Goal: Information Seeking & Learning: Learn about a topic

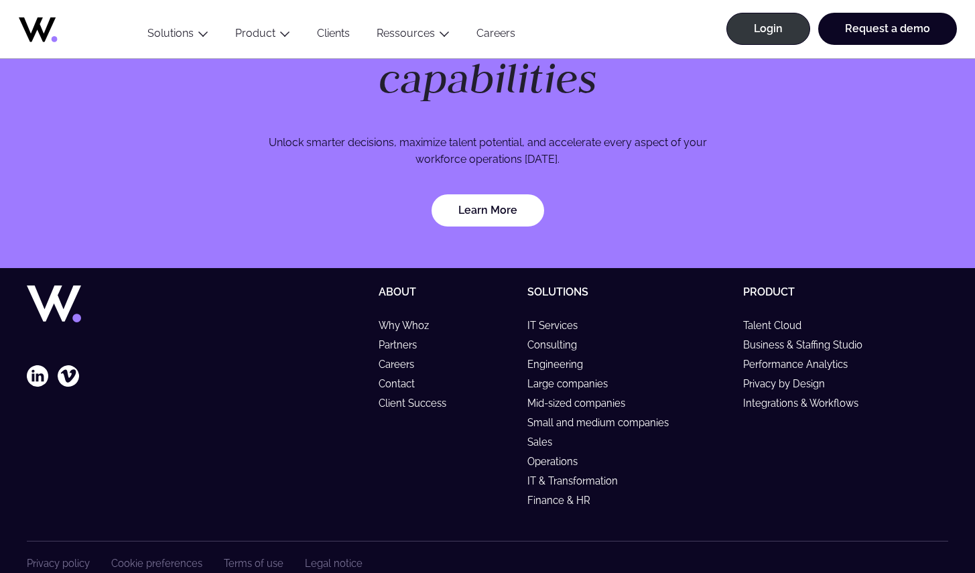
scroll to position [3960, 0]
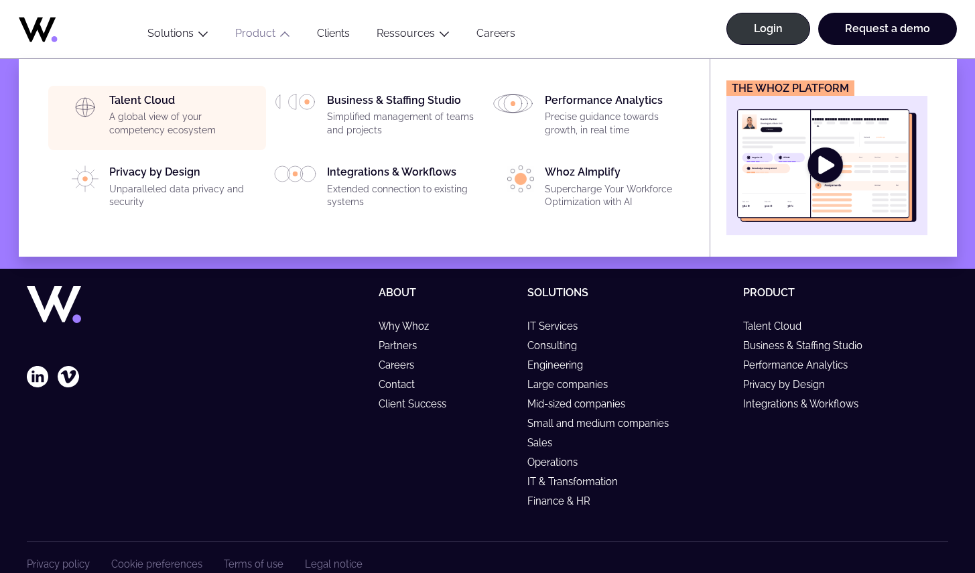
click at [172, 112] on p "A global view of your competency ecosystem" at bounding box center [183, 124] width 149 height 26
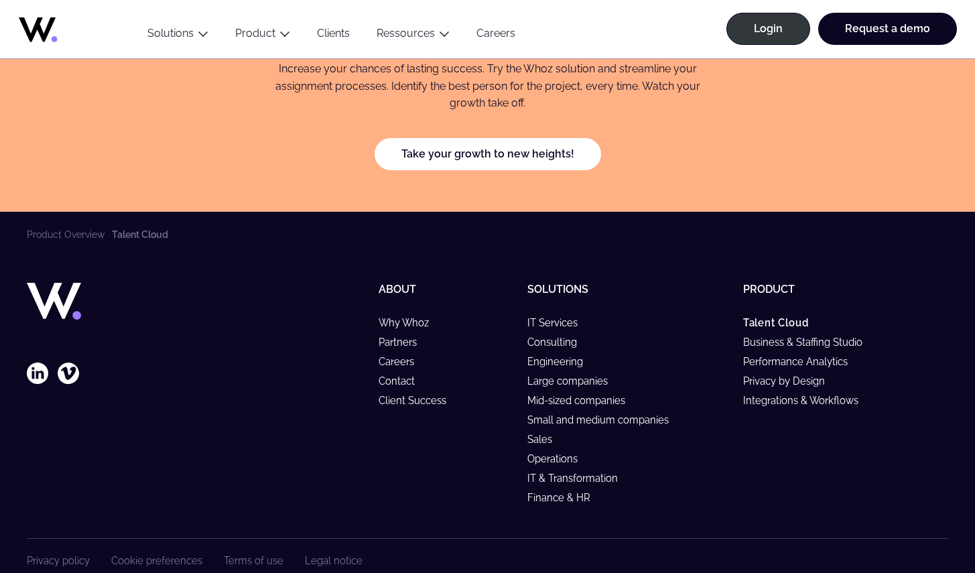
scroll to position [4185, 0]
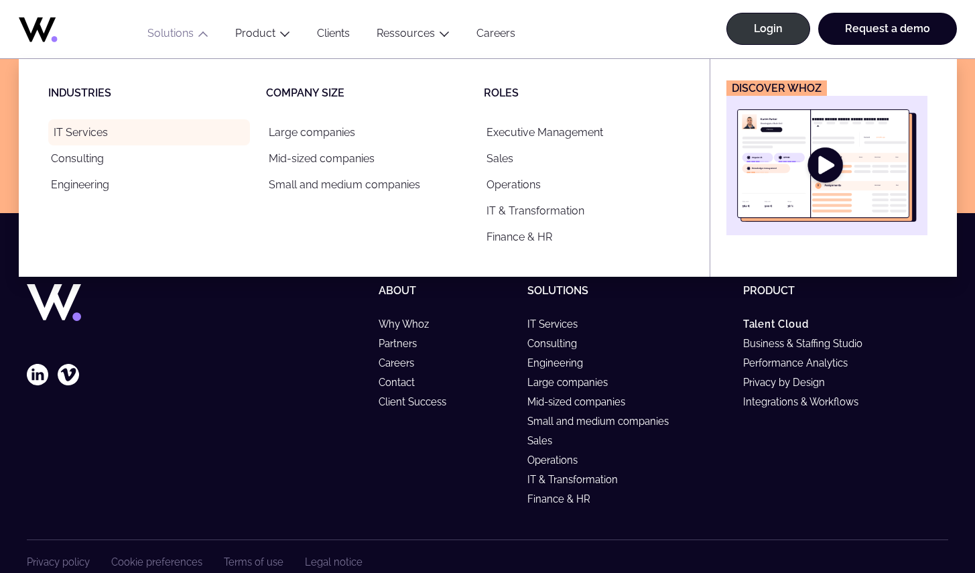
click at [106, 128] on link "IT Services" at bounding box center [149, 132] width 202 height 26
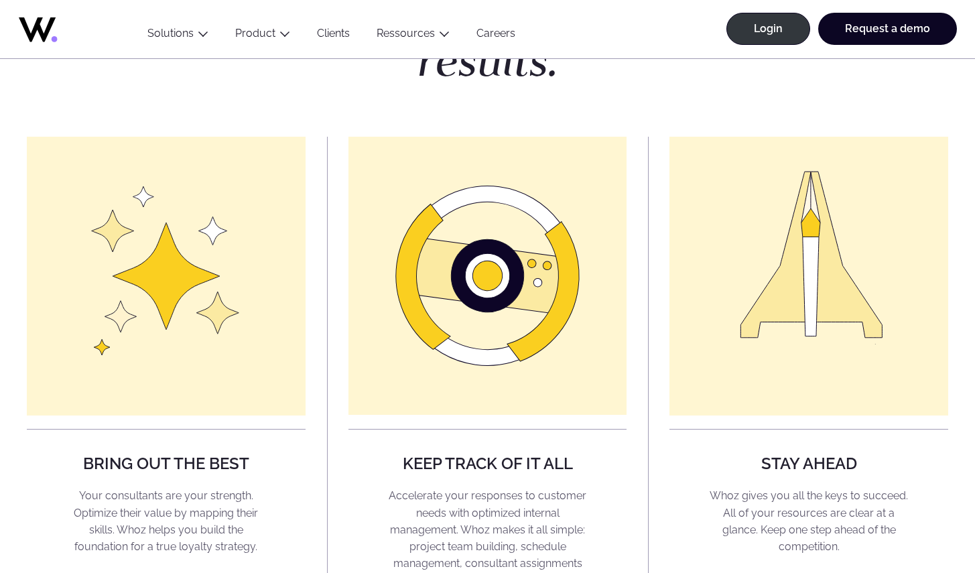
scroll to position [1018, 0]
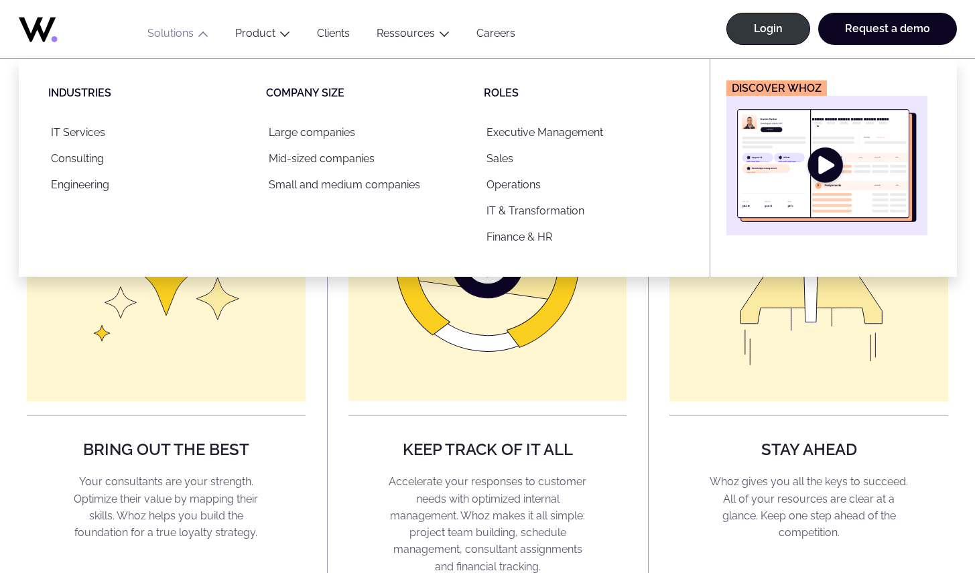
click at [182, 37] on button "Solutions" at bounding box center [178, 36] width 88 height 18
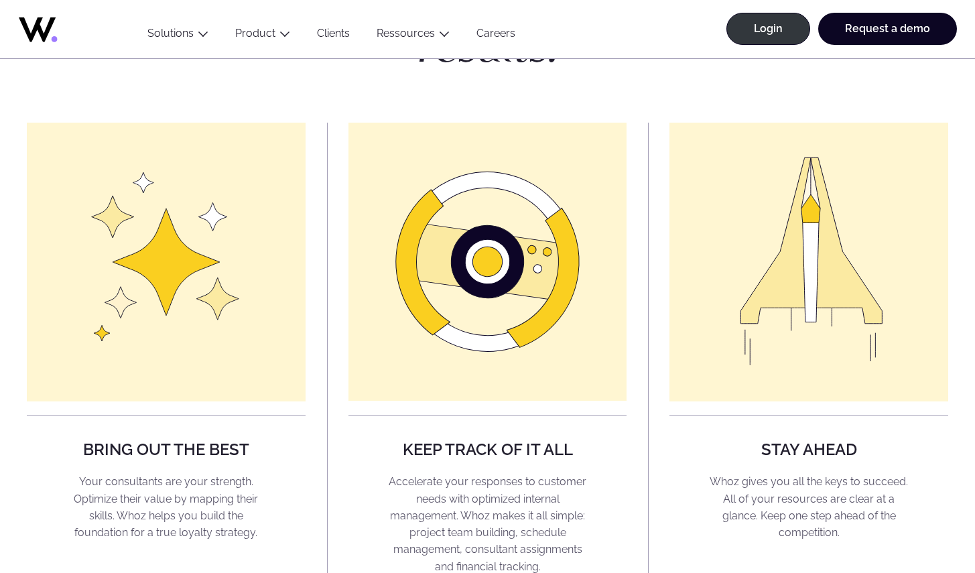
click at [183, 36] on button "Solutions" at bounding box center [178, 36] width 88 height 18
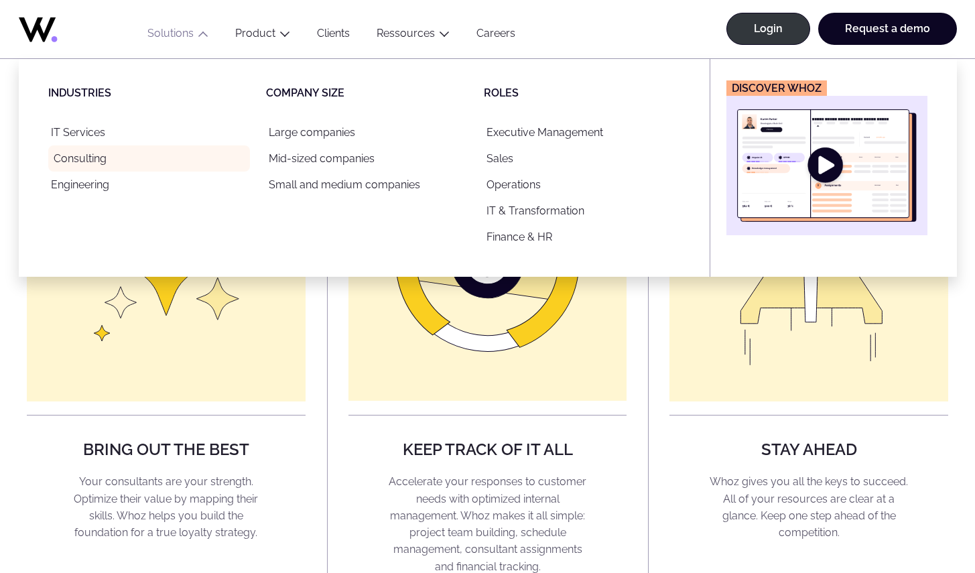
click at [86, 160] on link "Consulting" at bounding box center [149, 158] width 202 height 26
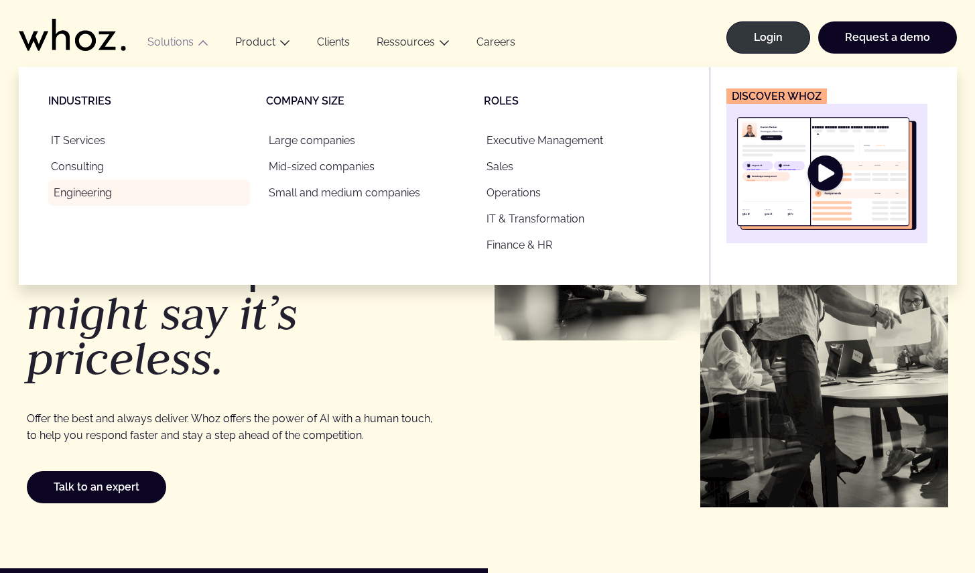
click at [85, 195] on link "Engineering" at bounding box center [149, 193] width 202 height 26
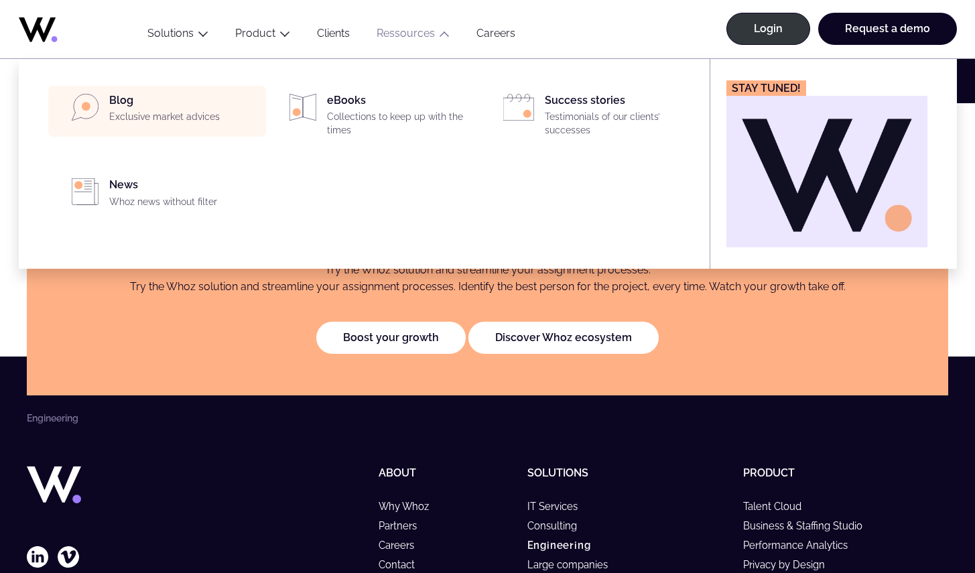
click at [188, 111] on p "Exclusive market advices" at bounding box center [183, 117] width 149 height 13
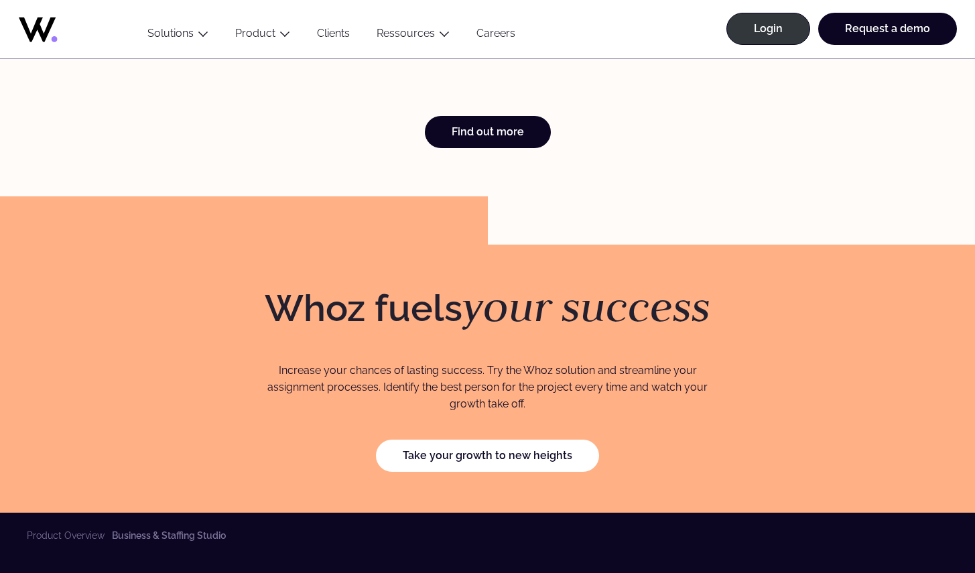
scroll to position [3618, 0]
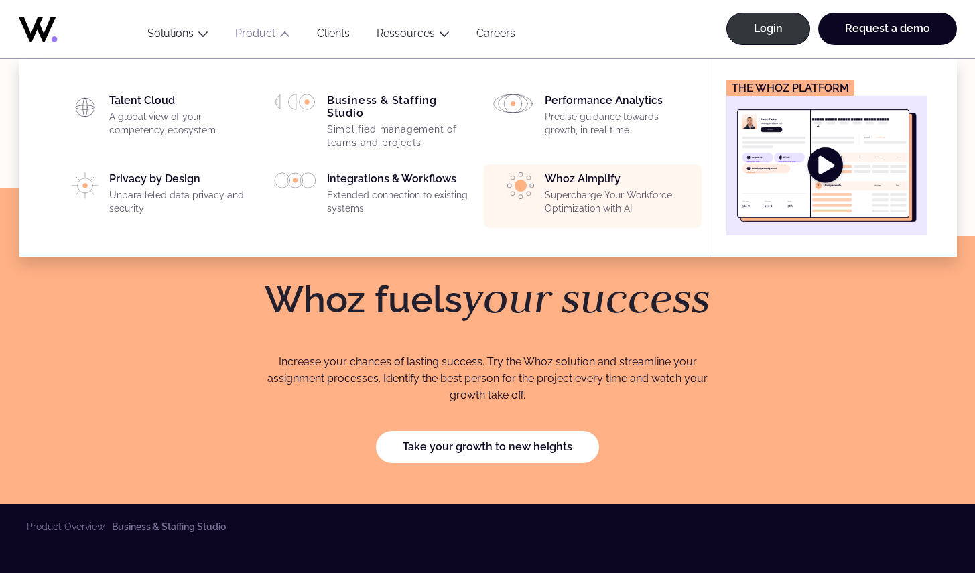
click at [581, 202] on p "Supercharge Your Workforce Optimization with AI" at bounding box center [619, 202] width 149 height 26
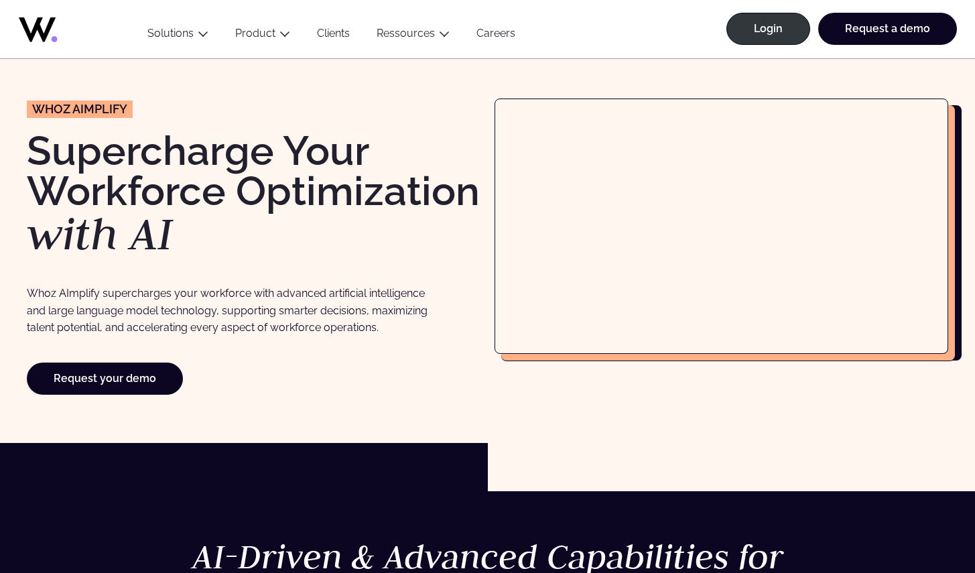
scroll to position [58, 0]
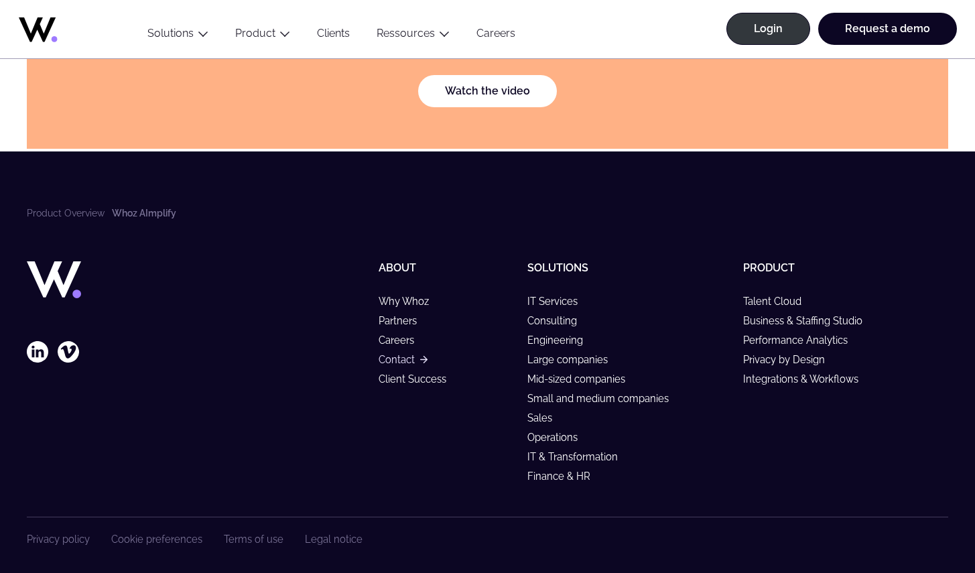
scroll to position [2208, 0]
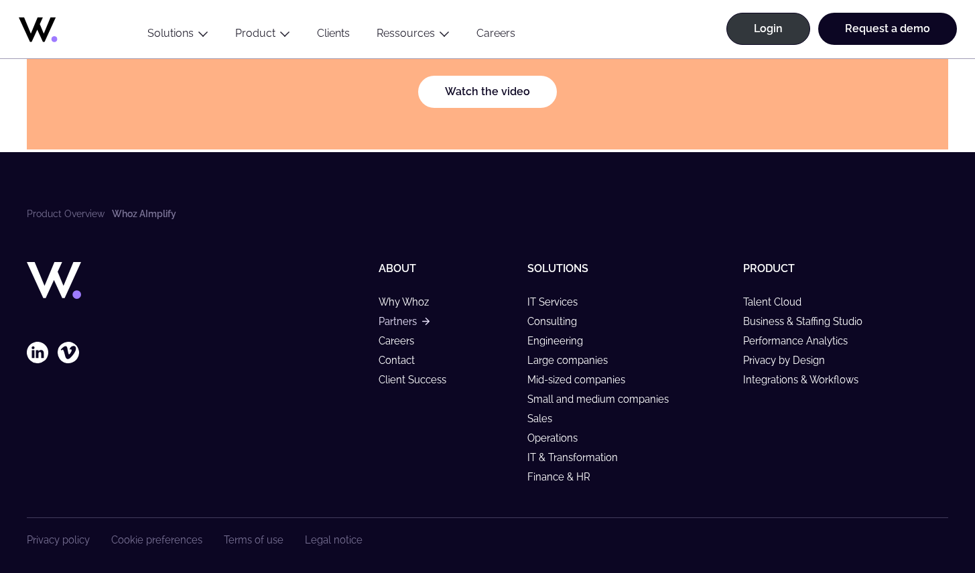
click at [406, 316] on link "Partners" at bounding box center [403, 321] width 50 height 11
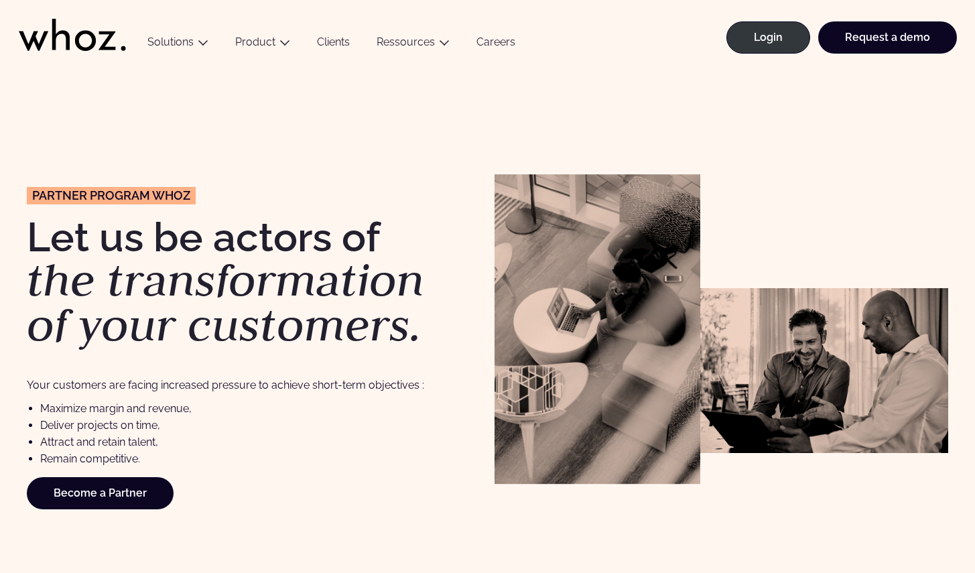
click at [857, 368] on img at bounding box center [824, 370] width 248 height 165
click at [642, 330] on img at bounding box center [597, 328] width 206 height 309
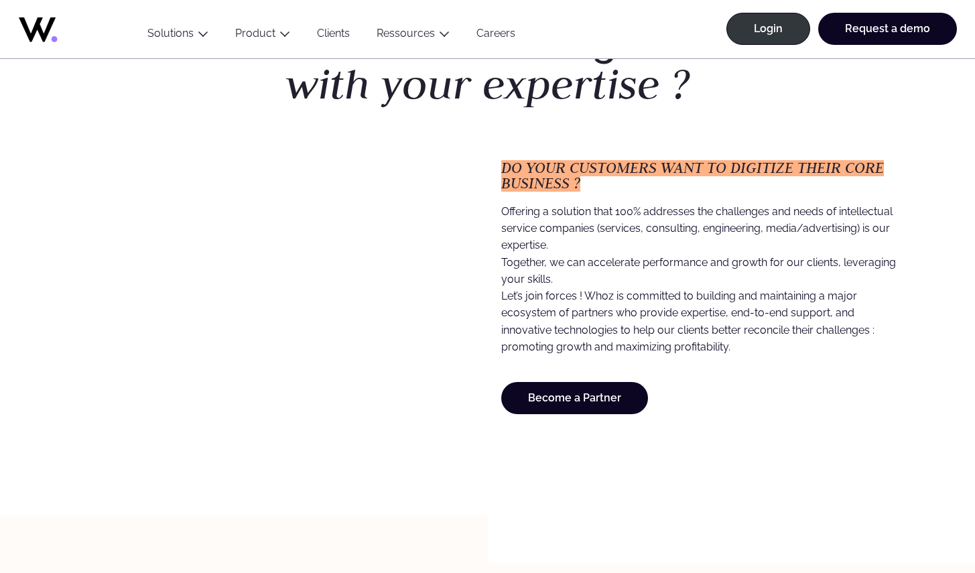
scroll to position [1186, 0]
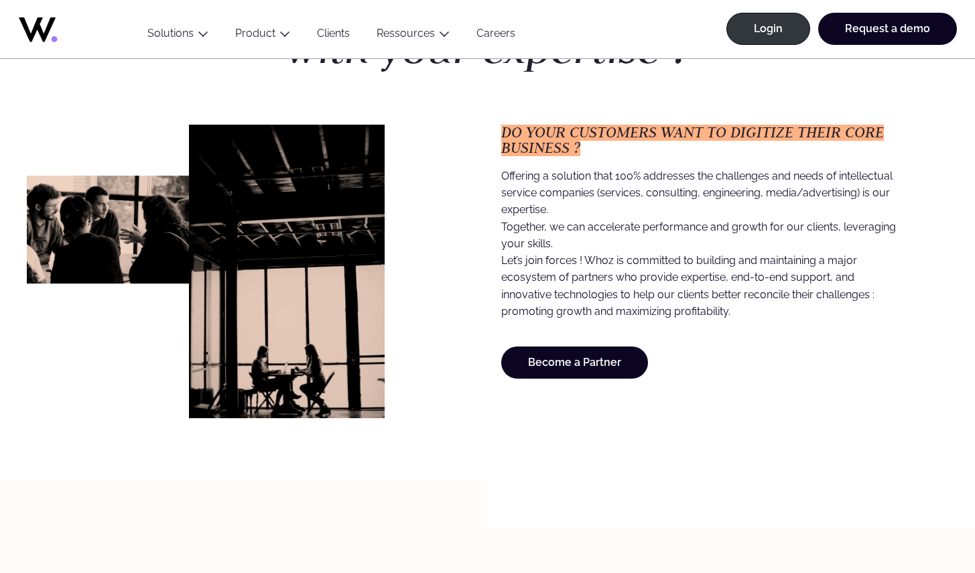
click at [145, 225] on img at bounding box center [108, 230] width 162 height 108
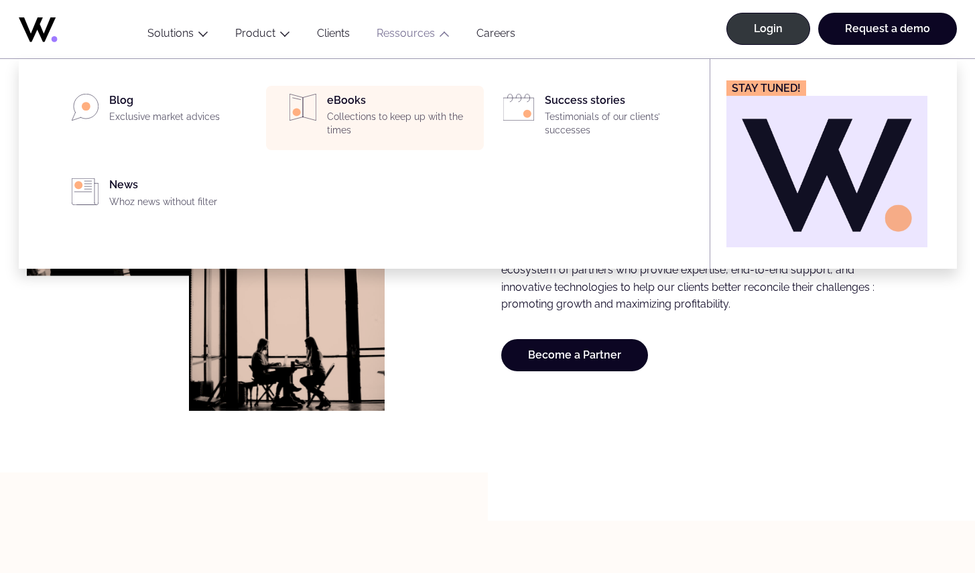
click at [406, 99] on div "eBooks Collections to keep up with the times" at bounding box center [401, 118] width 149 height 48
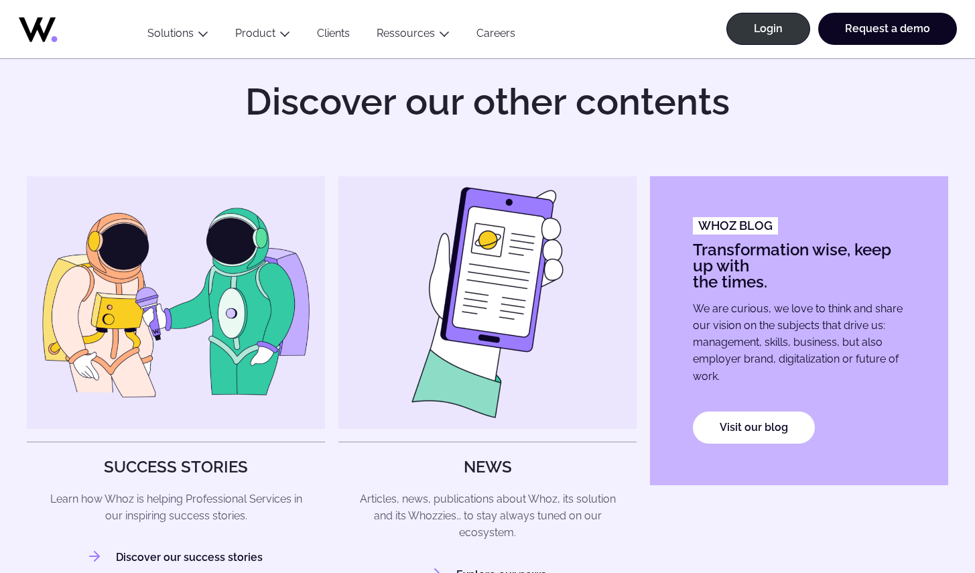
scroll to position [1048, 0]
drag, startPoint x: 229, startPoint y: 327, endPoint x: 381, endPoint y: 334, distance: 152.2
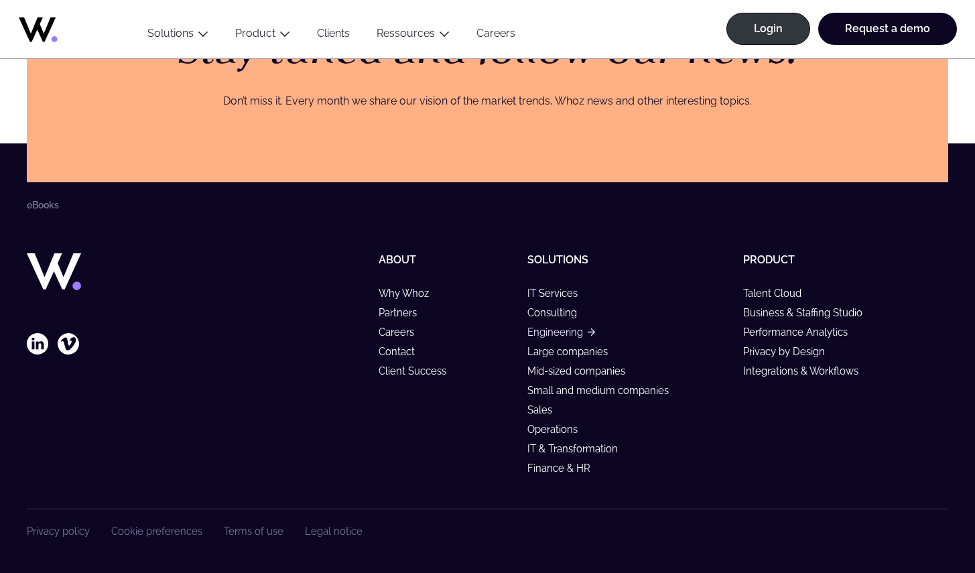
scroll to position [1774, 0]
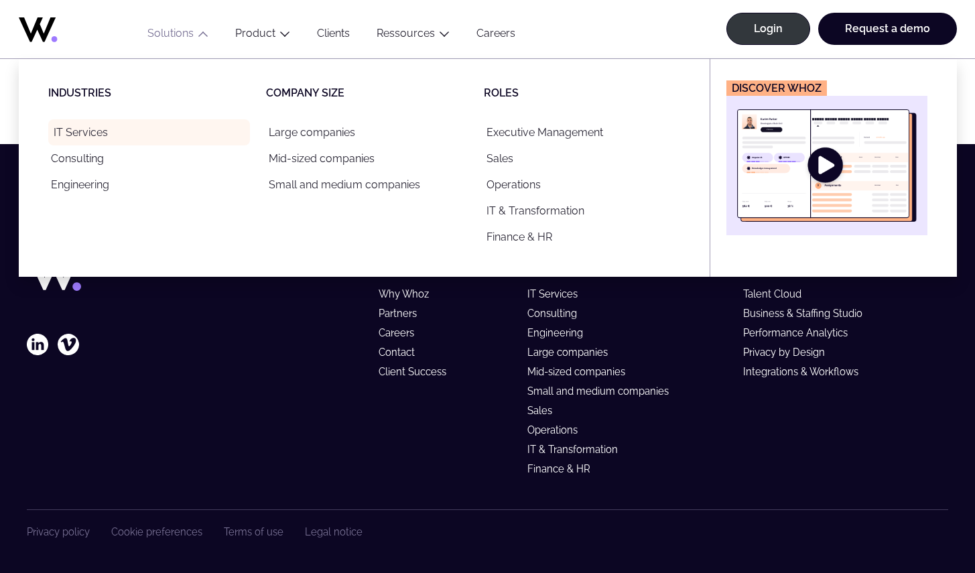
click at [102, 127] on link "IT Services" at bounding box center [149, 132] width 202 height 26
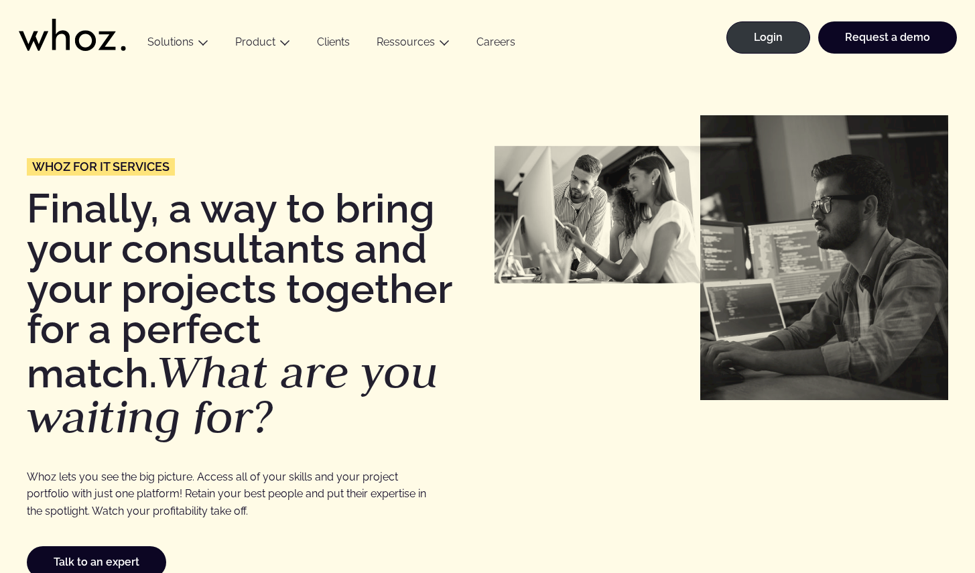
drag, startPoint x: 636, startPoint y: 211, endPoint x: 997, endPoint y: 179, distance: 361.8
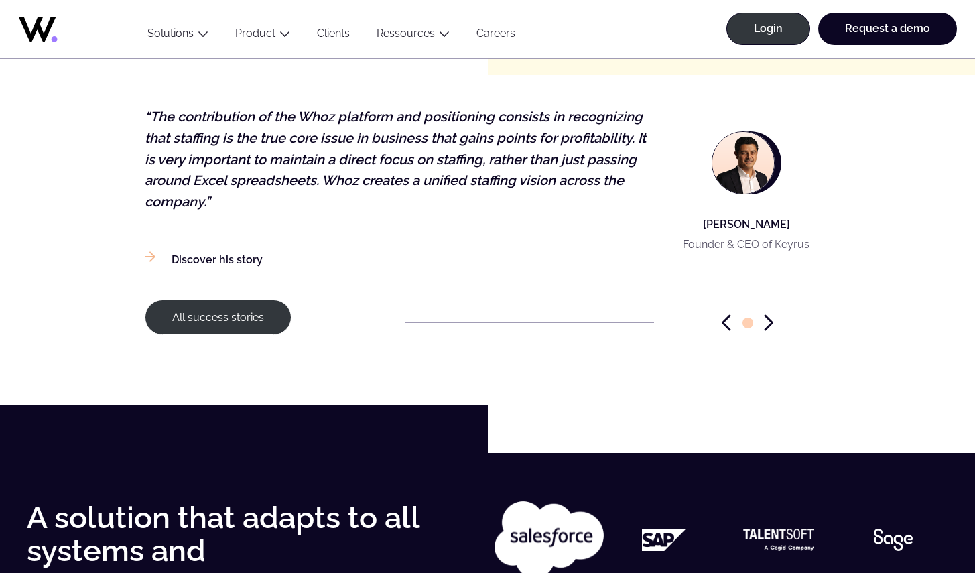
scroll to position [2339, 0]
